Goal: Information Seeking & Learning: Learn about a topic

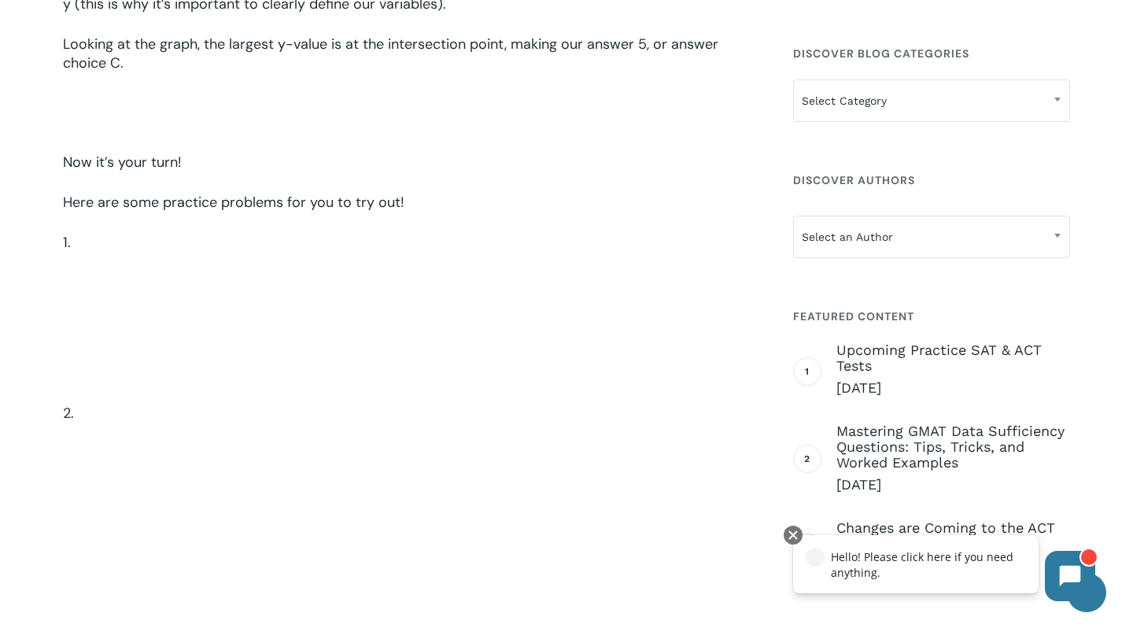
scroll to position [3638, 0]
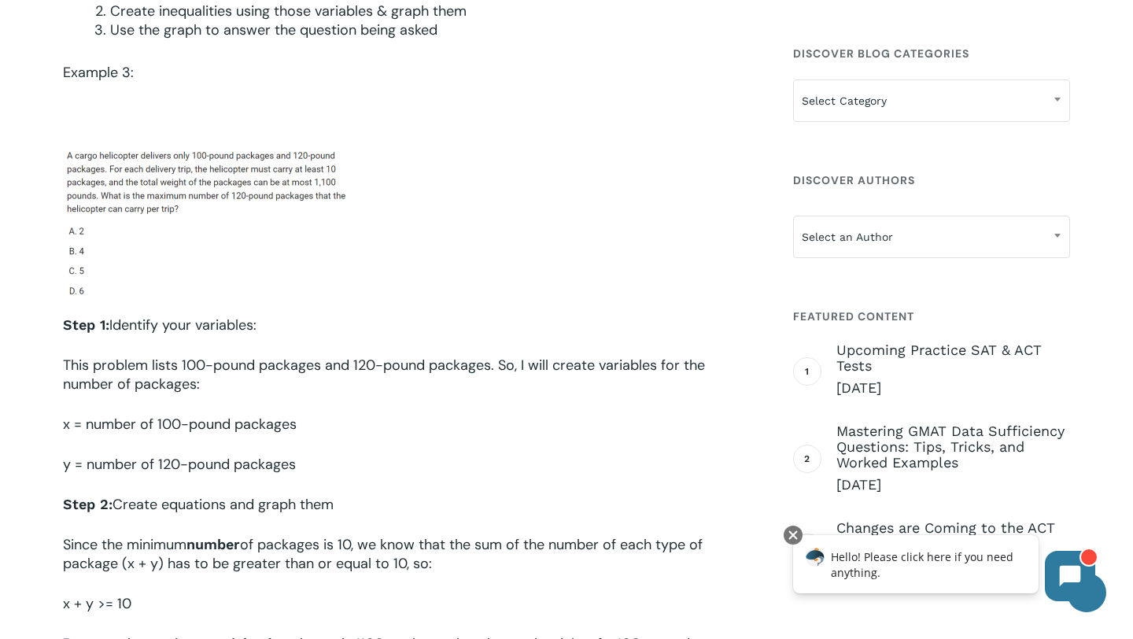
click at [215, 242] on img at bounding box center [207, 223] width 288 height 160
click at [219, 367] on p "This problem lists 100-pound packages and 120-pound packages. So, I will create…" at bounding box center [407, 385] width 689 height 59
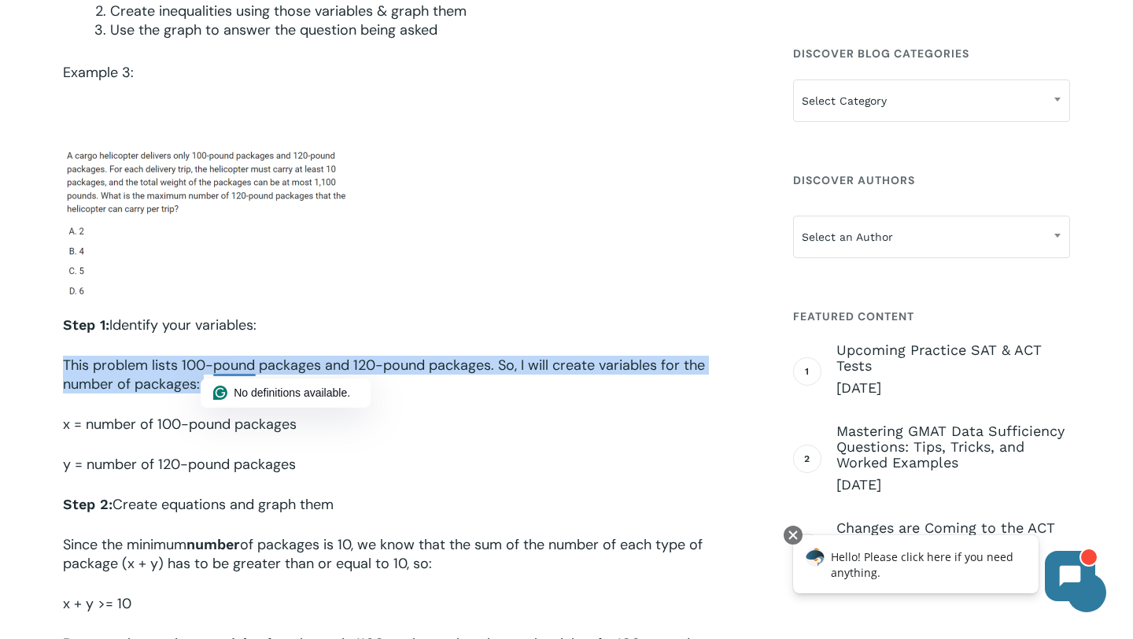
click at [249, 454] on p "x = number of 100-pound packages" at bounding box center [407, 434] width 689 height 40
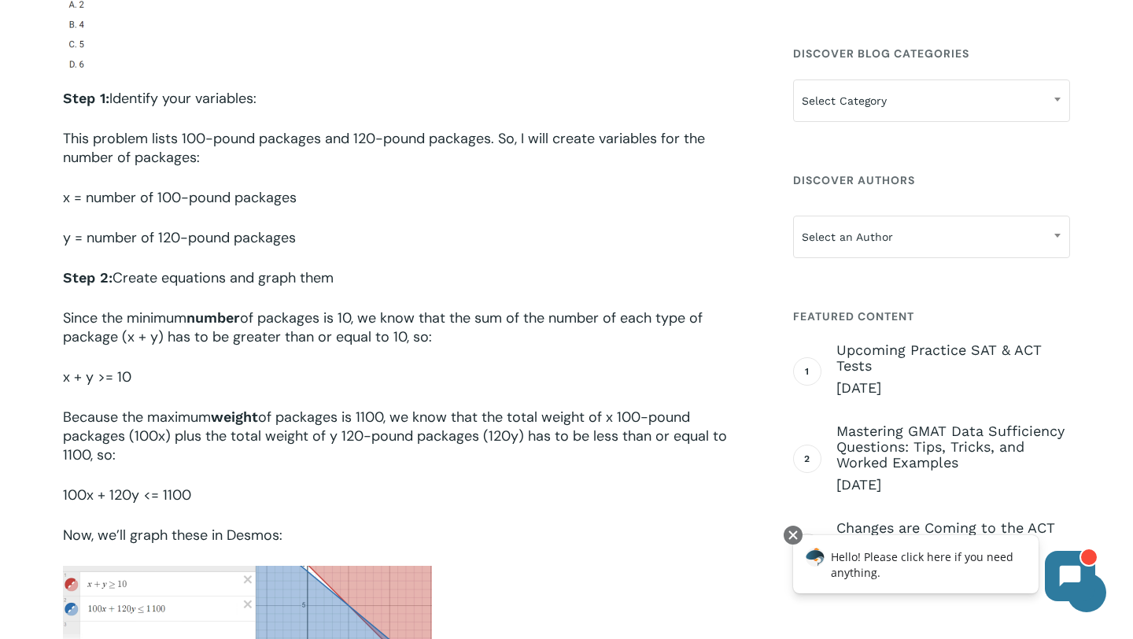
scroll to position [3867, 0]
click at [215, 341] on p "Since the minimum number of packages is 10, we know that the sum of the number …" at bounding box center [407, 336] width 689 height 59
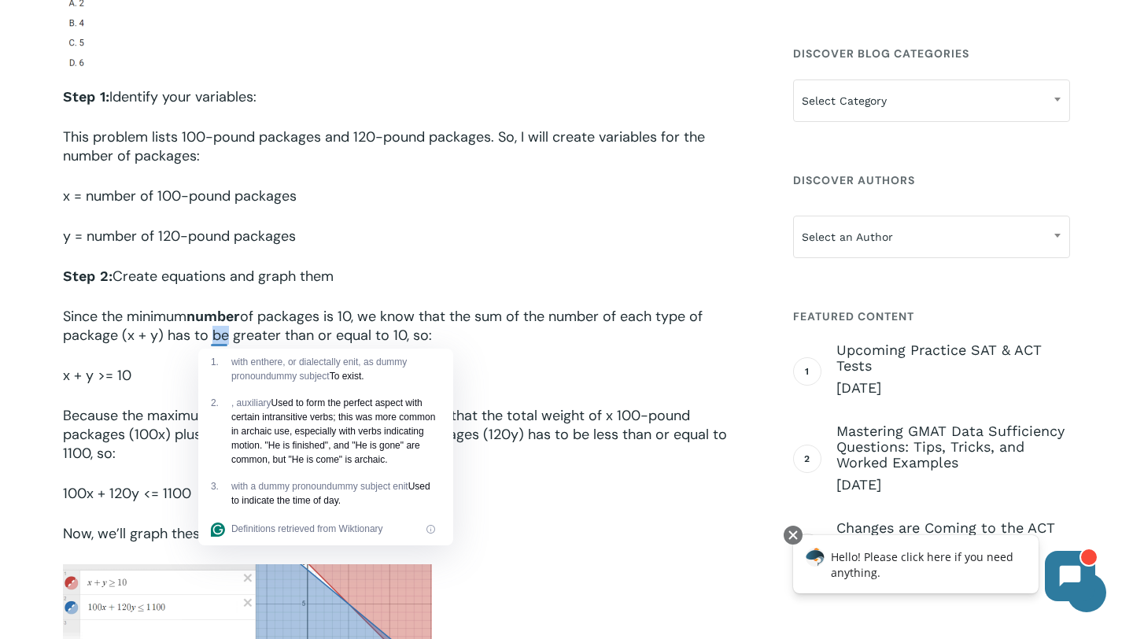
click at [215, 341] on p "Since the minimum number of packages is 10, we know that the sum of the number …" at bounding box center [407, 336] width 689 height 59
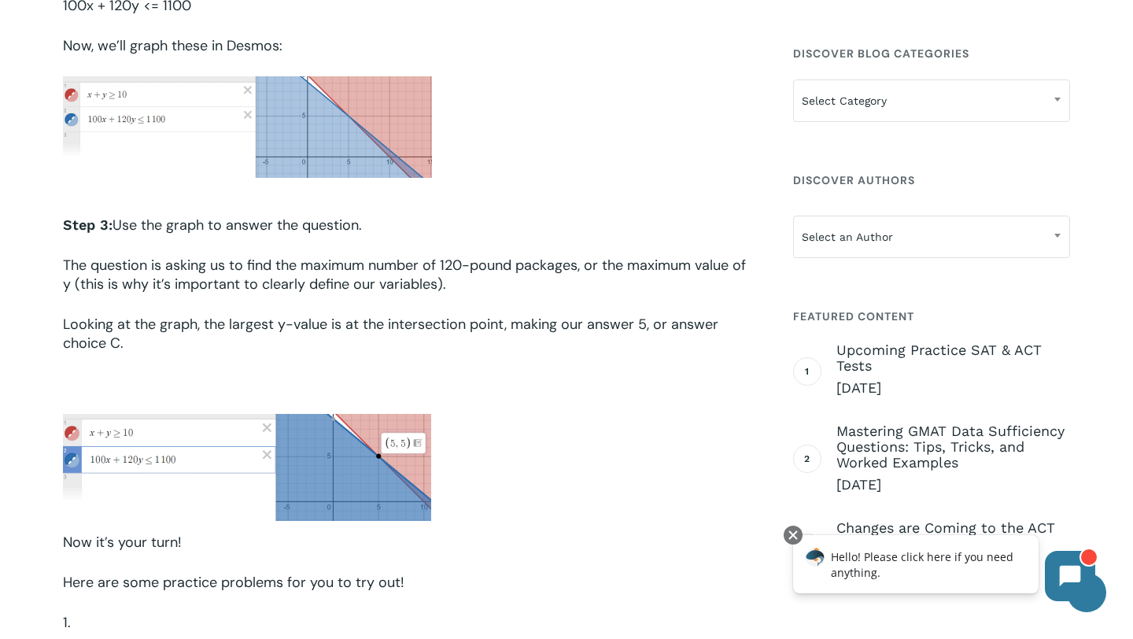
scroll to position [4351, 0]
